Goal: Task Accomplishment & Management: Complete application form

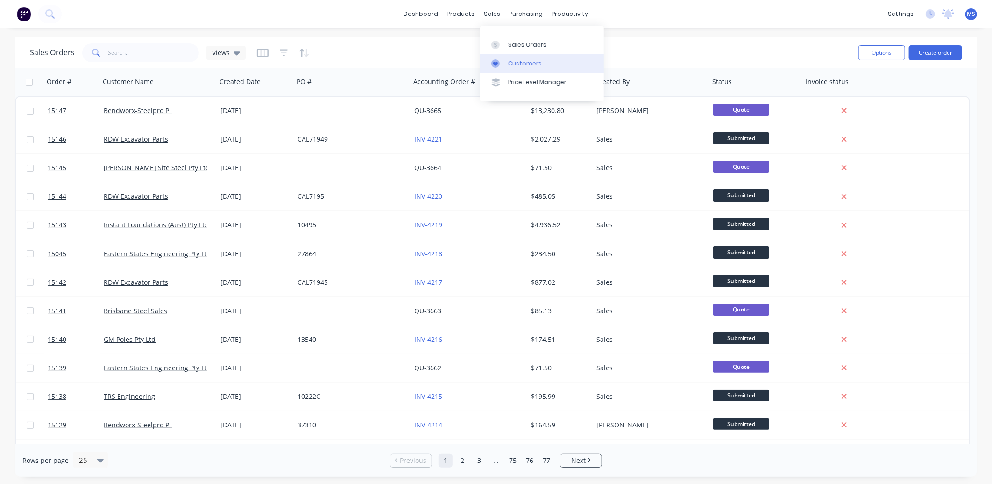
click at [523, 64] on div "Customers" at bounding box center [525, 63] width 34 height 8
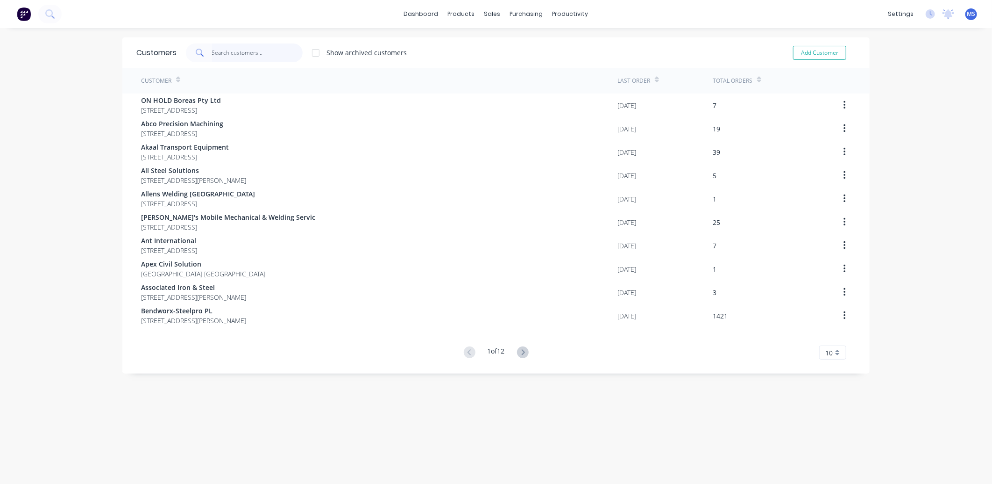
click at [239, 53] on input "text" at bounding box center [257, 52] width 91 height 19
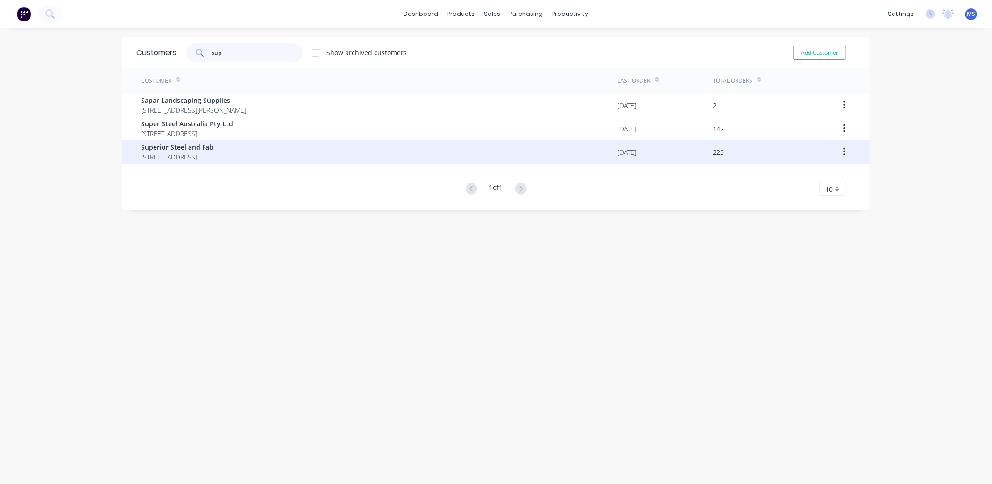
type input "sup"
click at [213, 149] on span "Superior Steel and Fab" at bounding box center [177, 147] width 72 height 10
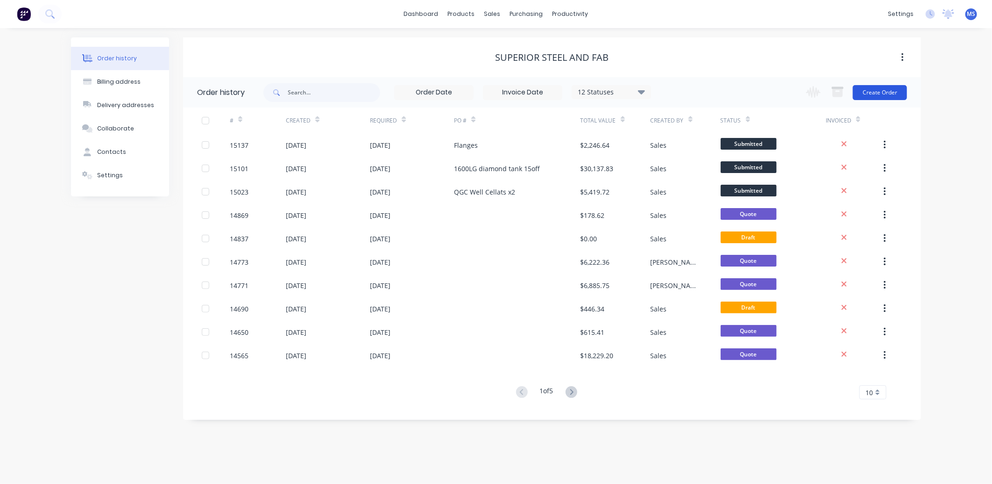
click at [882, 95] on button "Create Order" at bounding box center [880, 92] width 54 height 15
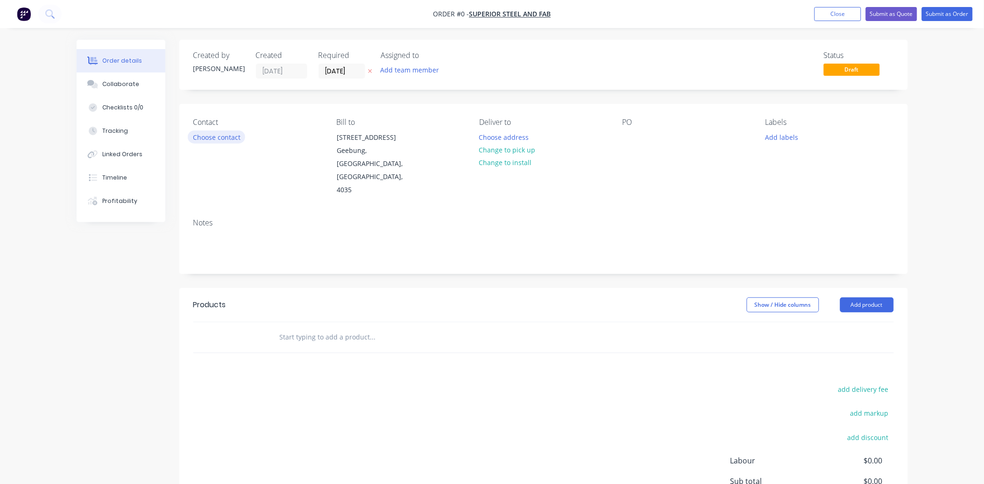
click at [221, 142] on button "Choose contact" at bounding box center [216, 136] width 57 height 13
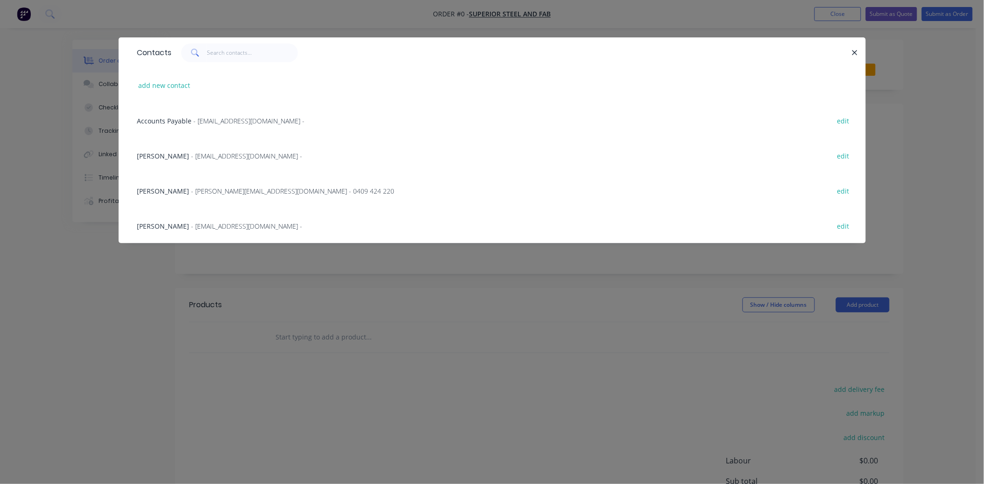
click at [211, 192] on span "- [PERSON_NAME][EMAIL_ADDRESS][DOMAIN_NAME] - 0409 424 220" at bounding box center [293, 190] width 203 height 9
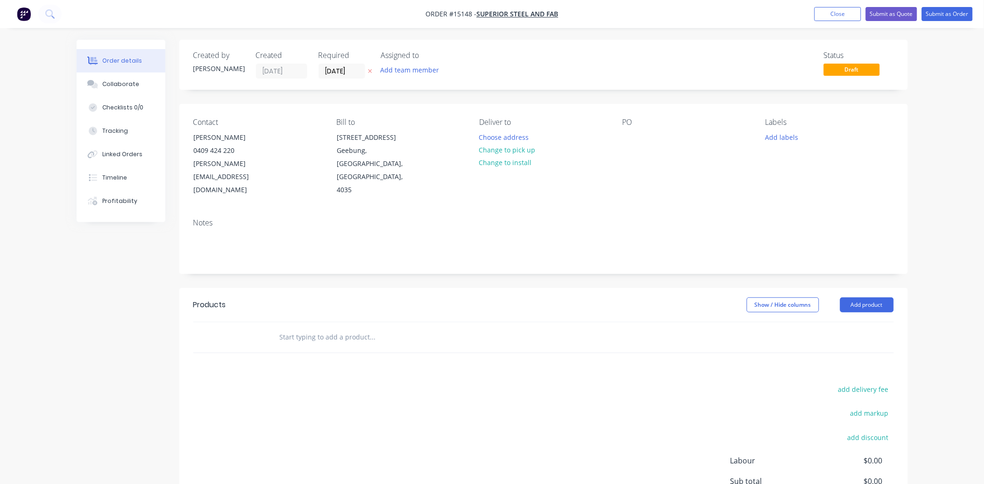
drag, startPoint x: 866, startPoint y: 283, endPoint x: 858, endPoint y: 287, distance: 9.0
click at [866, 297] on button "Add product" at bounding box center [867, 304] width 54 height 15
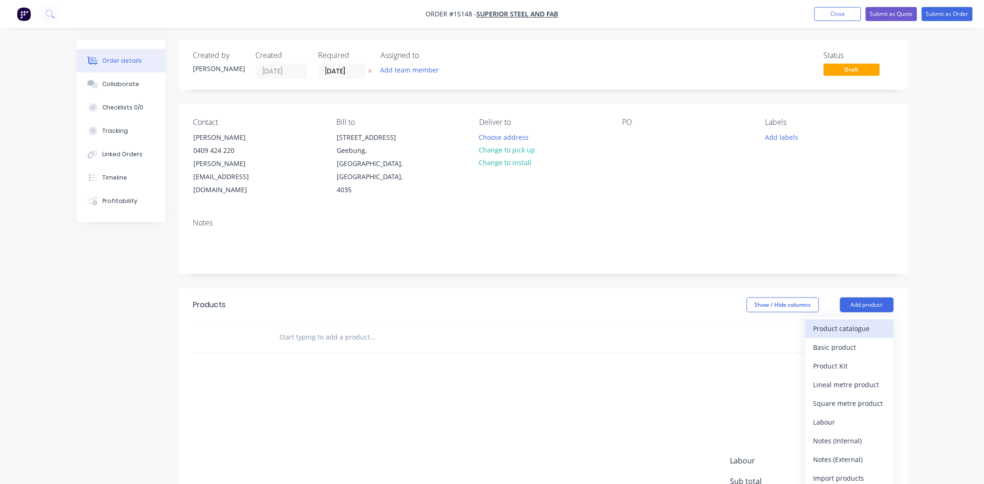
click at [848, 321] on div "Product catalogue" at bounding box center [850, 328] width 72 height 14
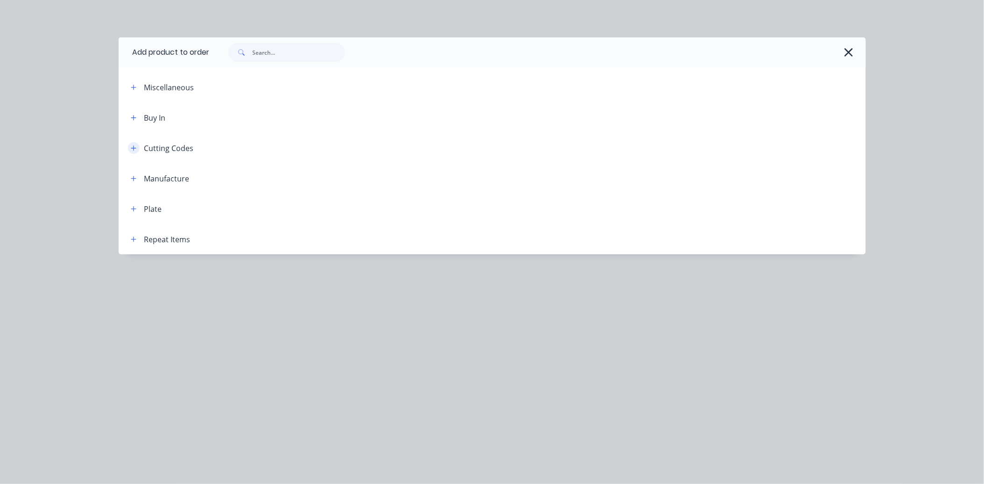
click at [133, 145] on icon "button" at bounding box center [134, 148] width 6 height 7
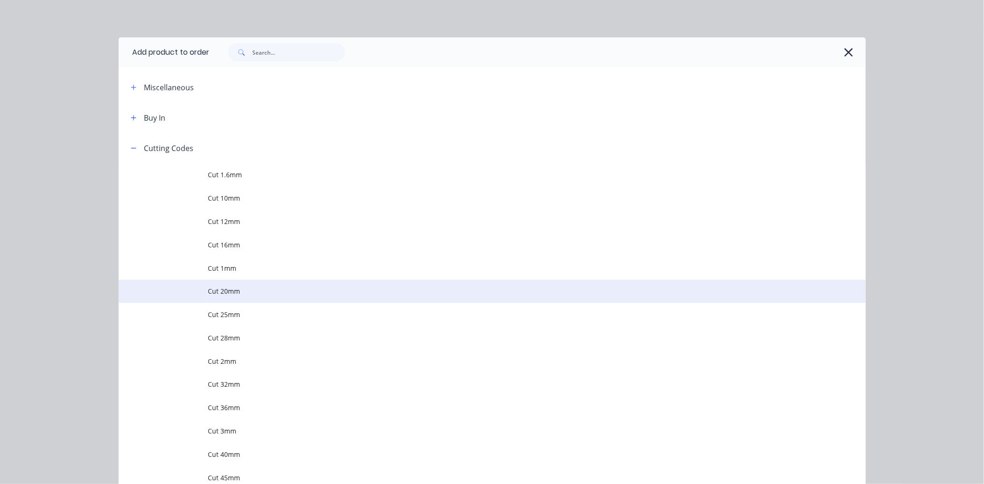
click at [248, 286] on span "Cut 20mm" at bounding box center [471, 291] width 526 height 10
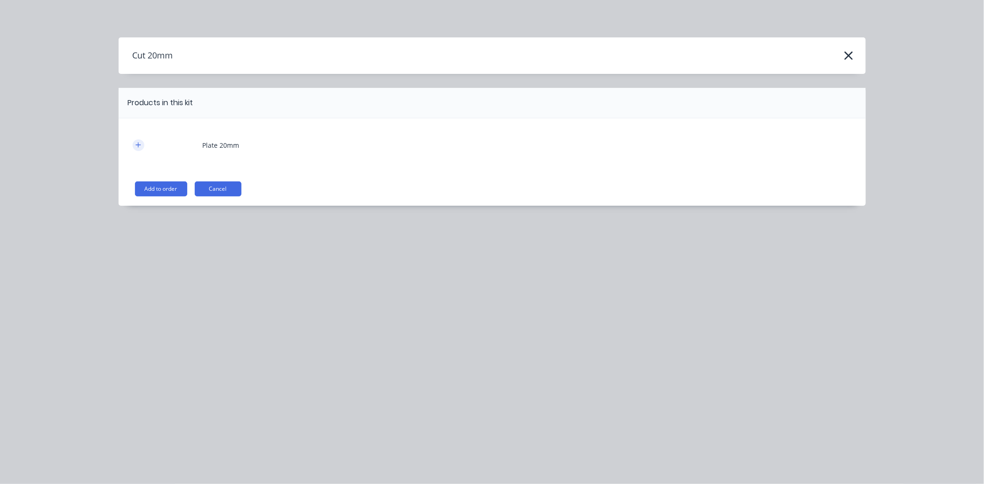
click at [139, 147] on icon "button" at bounding box center [138, 145] width 6 height 7
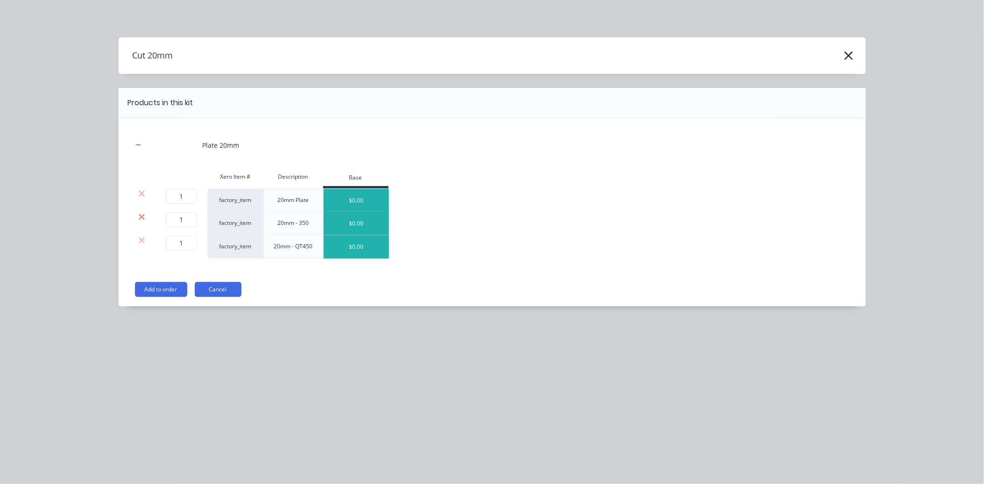
click at [143, 220] on icon at bounding box center [141, 216] width 7 height 9
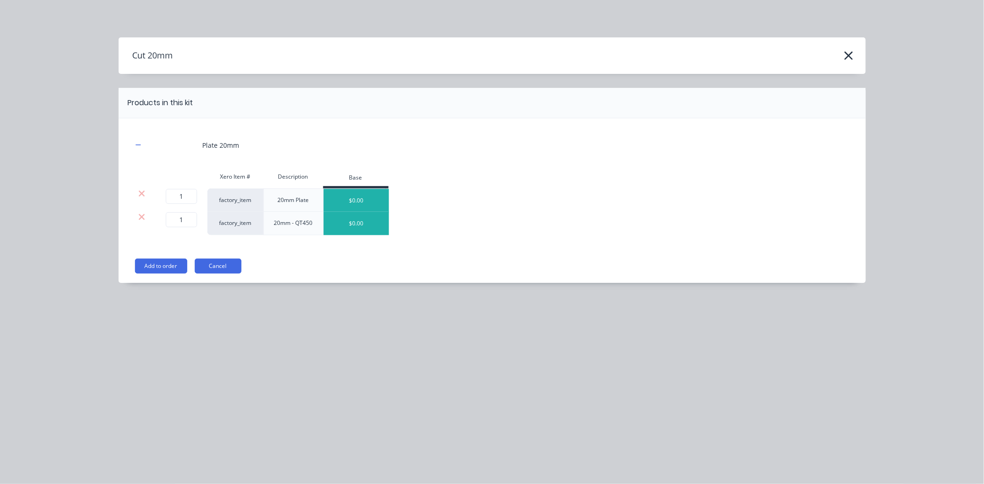
click at [143, 220] on icon at bounding box center [141, 216] width 7 height 9
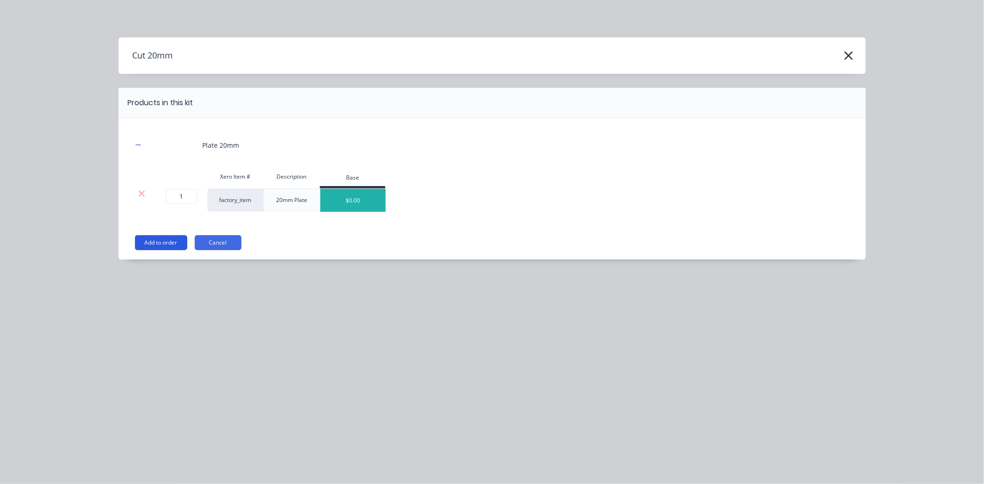
click at [161, 244] on button "Add to order" at bounding box center [161, 242] width 52 height 15
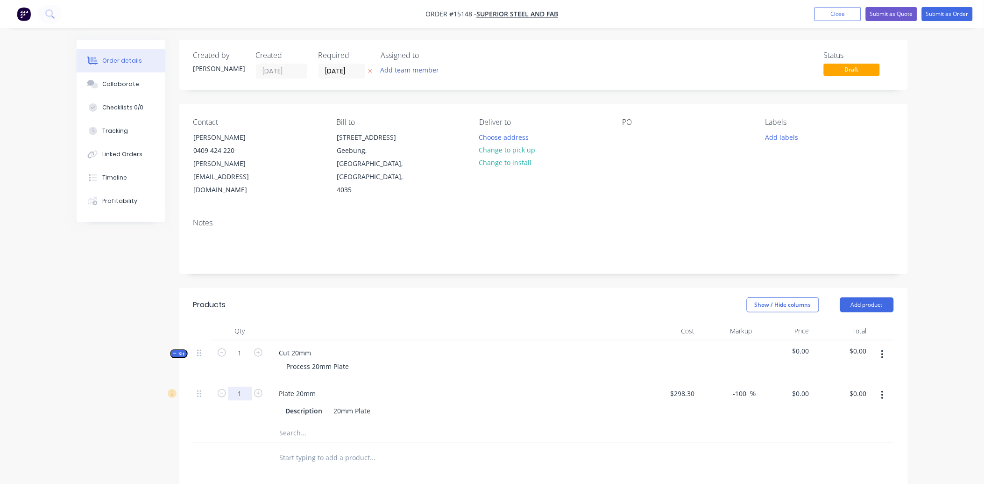
click at [241, 386] on input "1" at bounding box center [240, 393] width 24 height 14
type input "0.1"
type input "$298.30"
type input "$0.00"
type input "65"
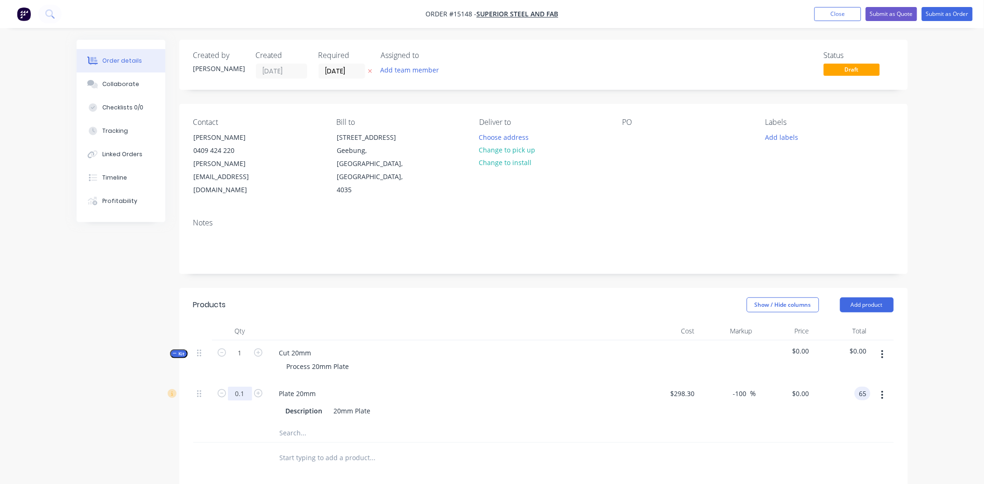
type input "117.9"
type input "$650.00"
type input "$65.00"
click at [344, 73] on input "[DATE]" at bounding box center [342, 71] width 46 height 14
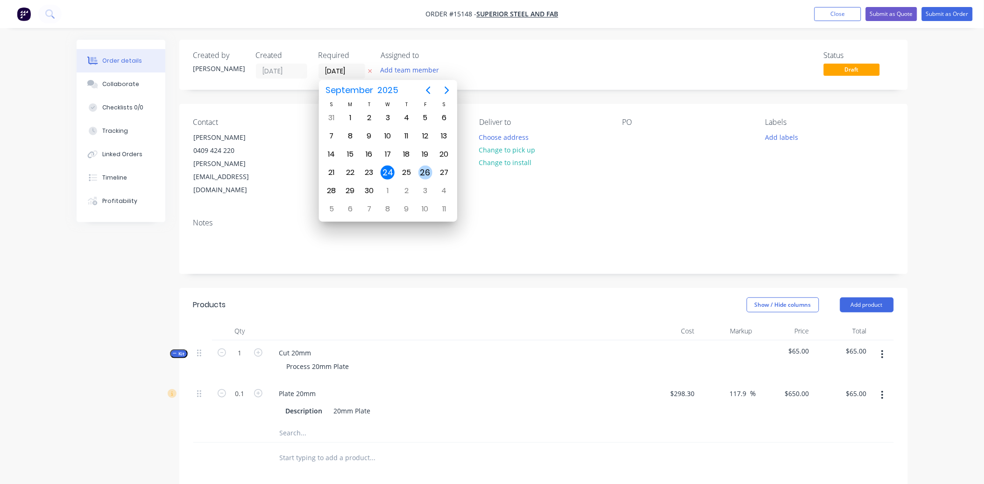
click at [421, 169] on div "26" at bounding box center [426, 172] width 14 height 14
type input "[DATE]"
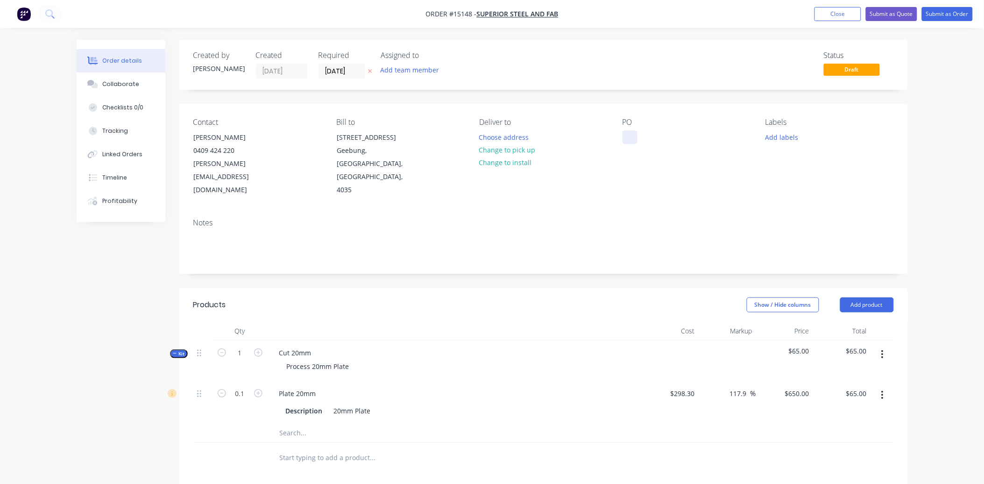
click at [626, 138] on div at bounding box center [630, 137] width 15 height 14
click at [633, 141] on div at bounding box center [630, 137] width 15 height 14
drag, startPoint x: 686, startPoint y: 137, endPoint x: 622, endPoint y: 143, distance: 64.2
click at [625, 142] on div "[STREET_ADDRESS]" at bounding box center [660, 137] width 74 height 14
copy div "[STREET_ADDRESS]"
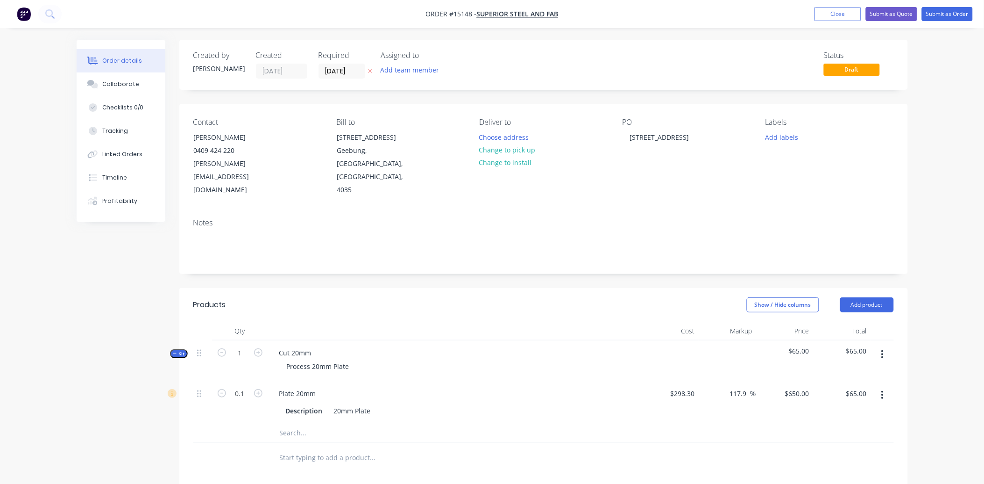
click at [953, 117] on div "Order details Collaborate Checklists 0/0 Tracking Linked Orders Timeline Profit…" at bounding box center [492, 355] width 984 height 711
click at [948, 14] on button "Submit as Order" at bounding box center [947, 14] width 51 height 14
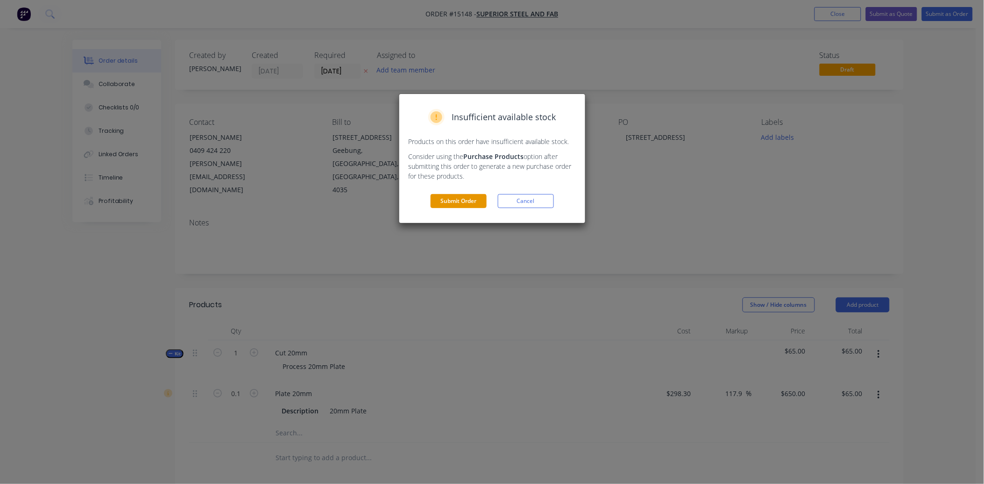
click at [466, 198] on button "Submit Order" at bounding box center [459, 201] width 56 height 14
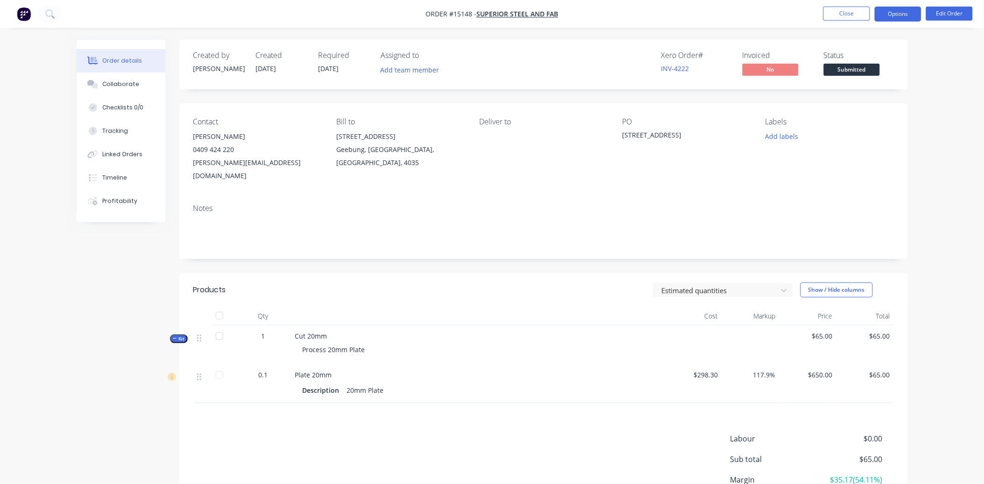
click at [894, 13] on button "Options" at bounding box center [898, 14] width 47 height 15
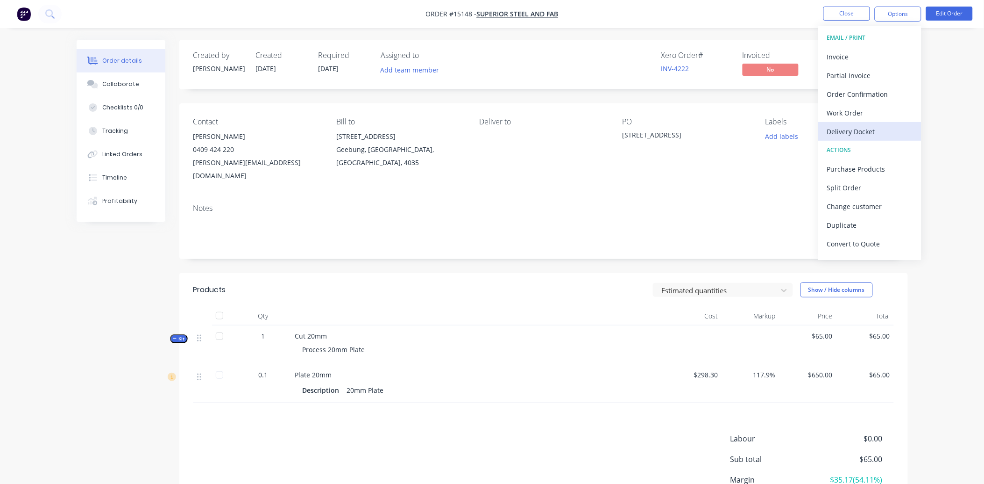
click at [877, 125] on div "Delivery Docket" at bounding box center [870, 132] width 86 height 14
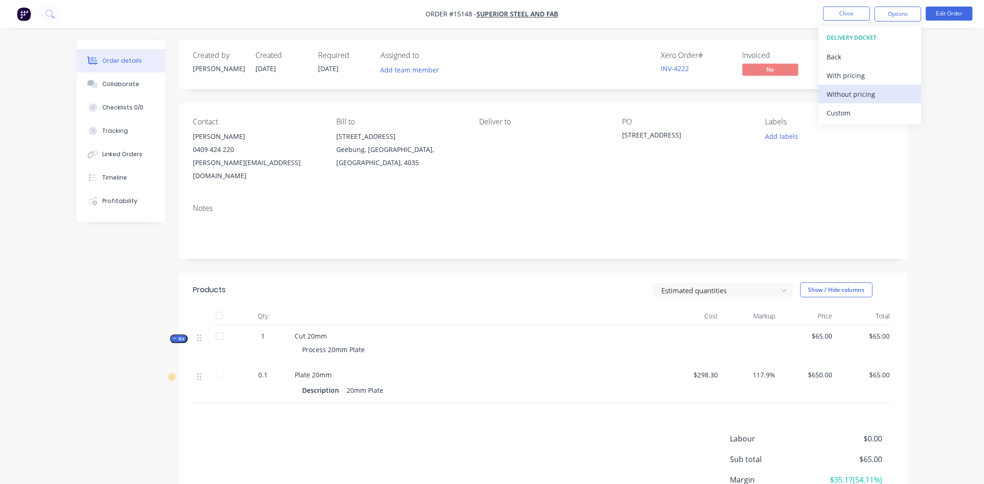
click at [879, 98] on div "Without pricing" at bounding box center [870, 94] width 86 height 14
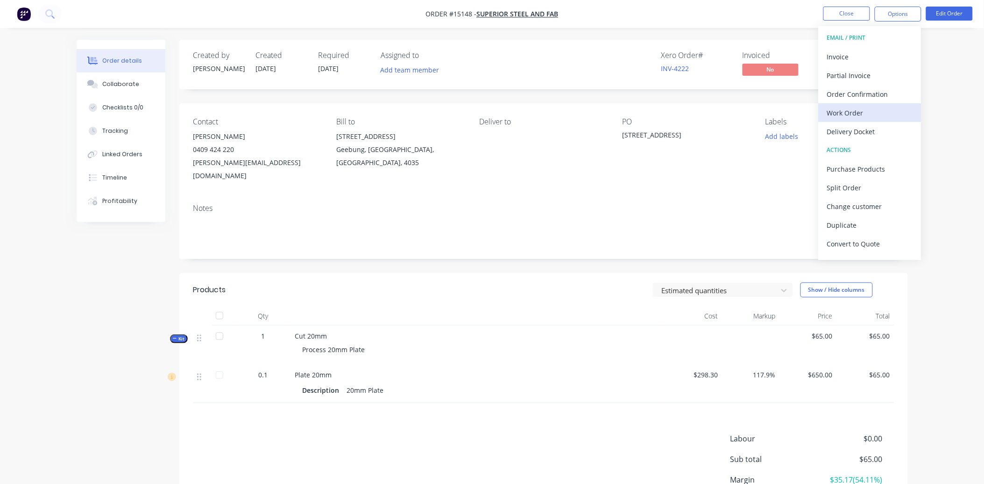
click at [860, 112] on div "Work Order" at bounding box center [870, 113] width 86 height 14
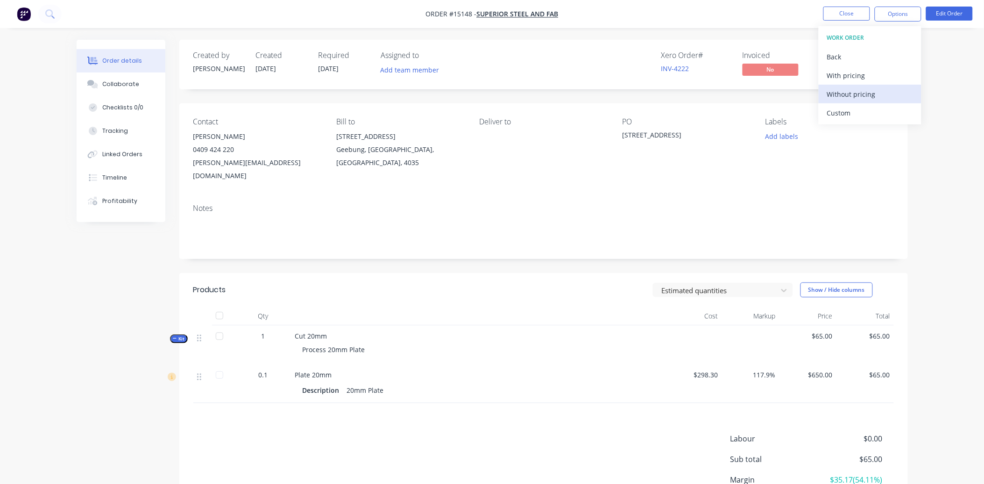
click at [861, 96] on div "Without pricing" at bounding box center [870, 94] width 86 height 14
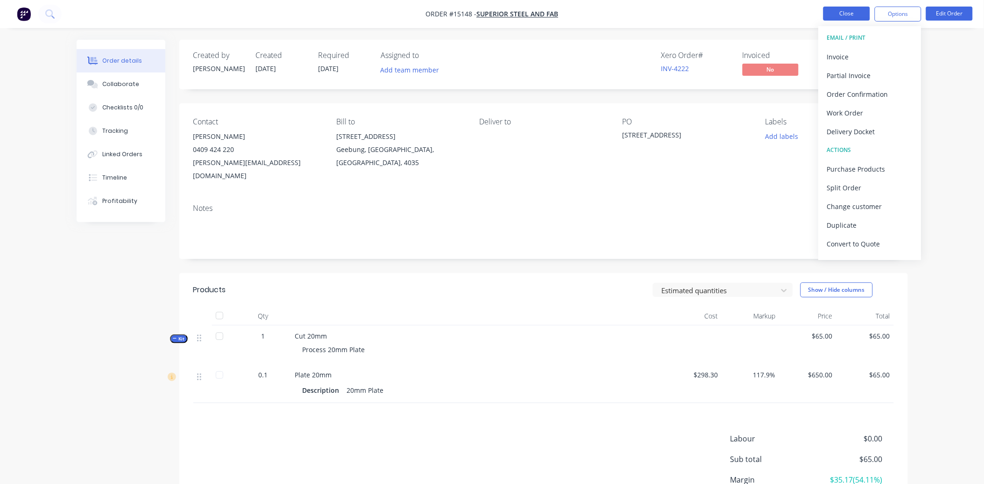
click at [866, 18] on button "Close" at bounding box center [847, 14] width 47 height 14
